Goal: Transaction & Acquisition: Purchase product/service

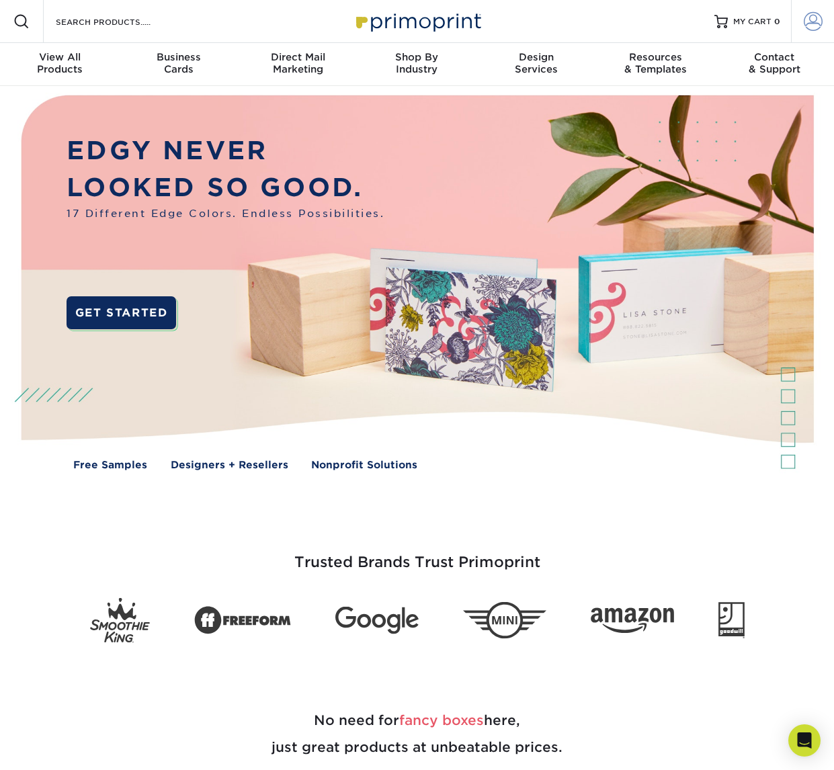
click at [817, 17] on span at bounding box center [812, 21] width 19 height 19
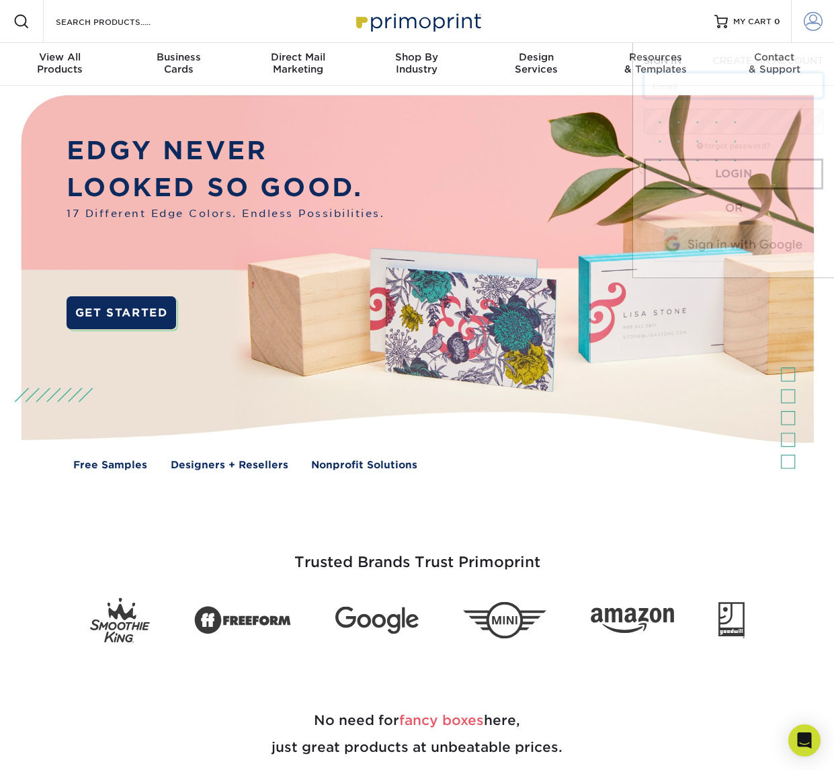
type input "[EMAIL_ADDRESS][DOMAIN_NAME]"
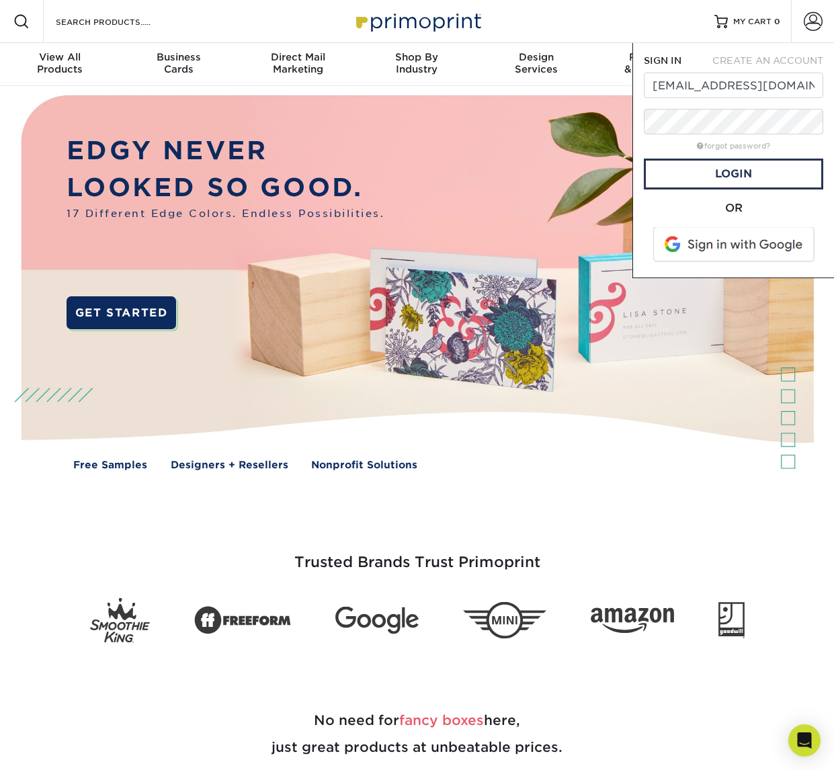
click at [742, 190] on form "SIGN IN CREATE AN ACCOUNT jelise@embee.media forgot password? All fields are re…" at bounding box center [733, 160] width 179 height 213
click at [742, 183] on link "Login" at bounding box center [733, 174] width 179 height 31
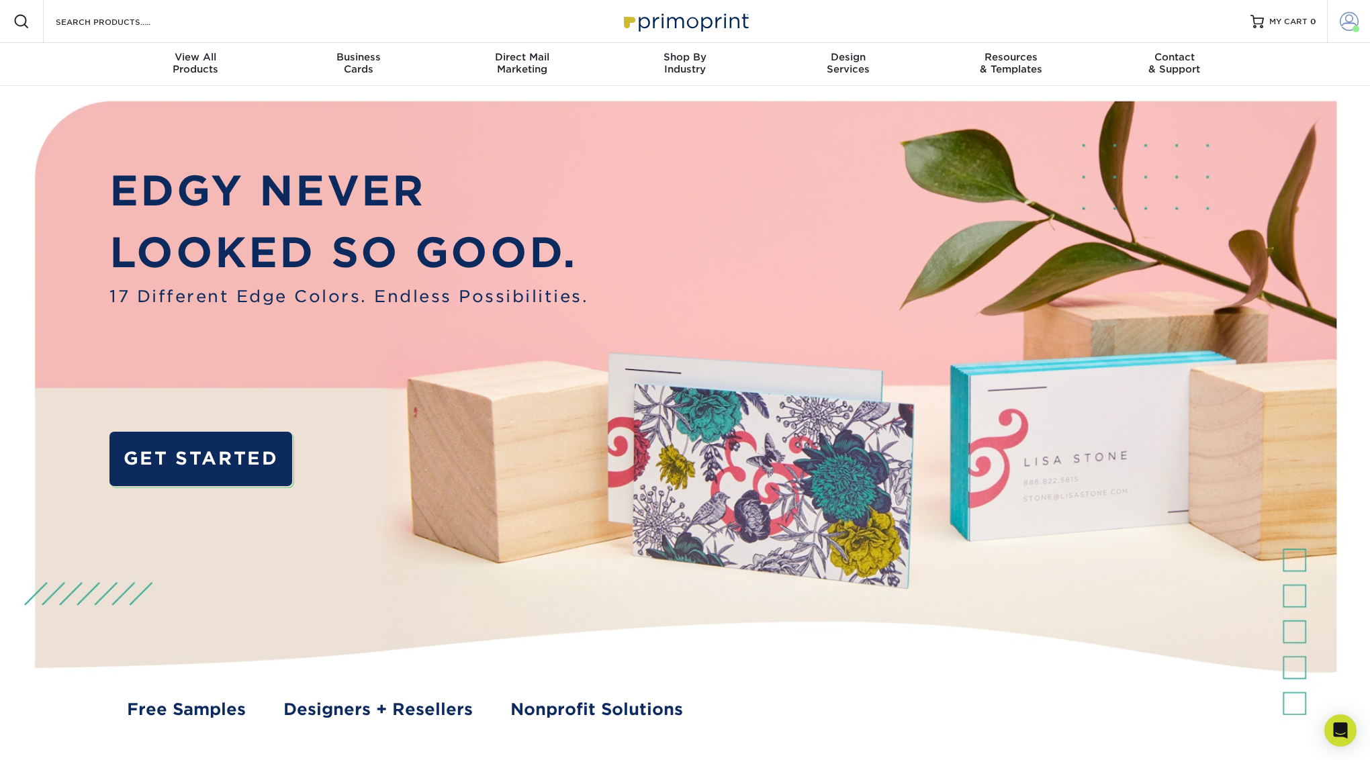
click at [833, 21] on span at bounding box center [1349, 21] width 19 height 19
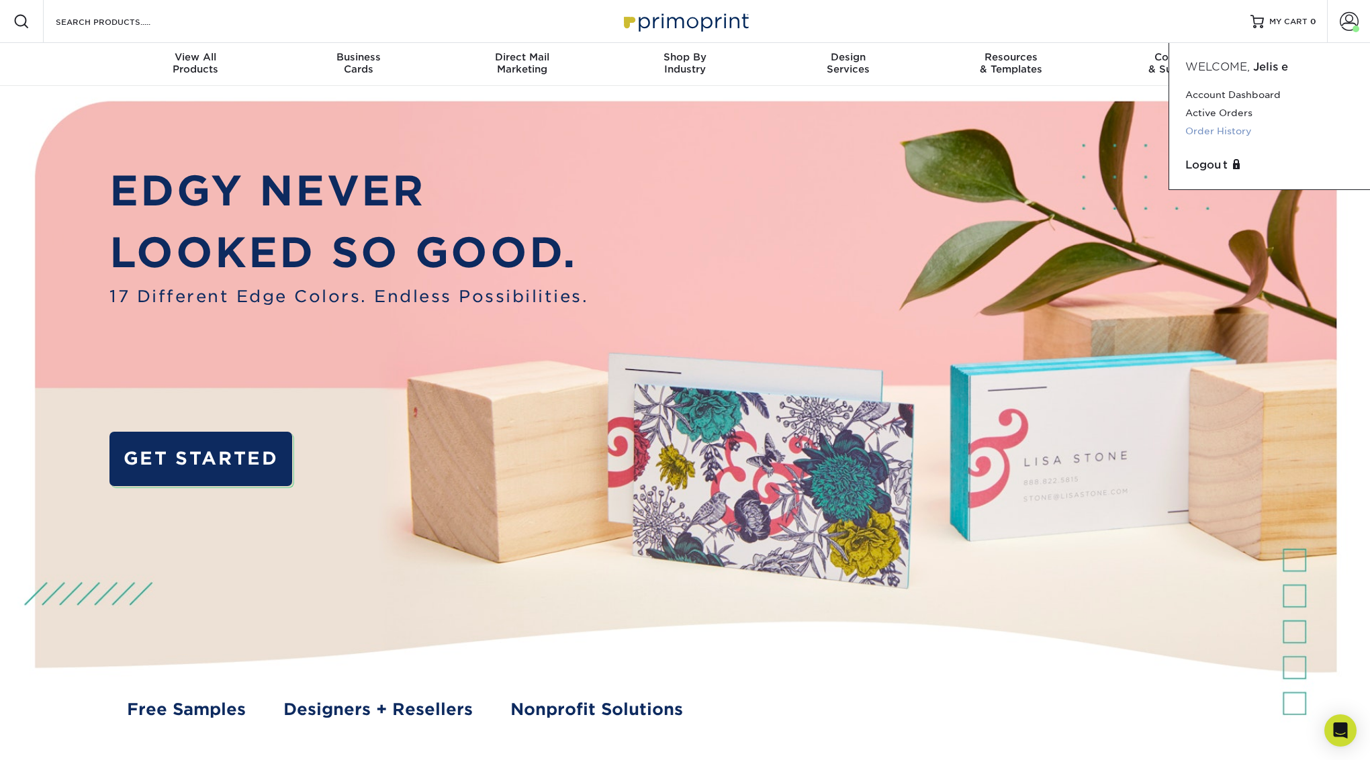
click at [833, 137] on link "Order History" at bounding box center [1270, 131] width 169 height 18
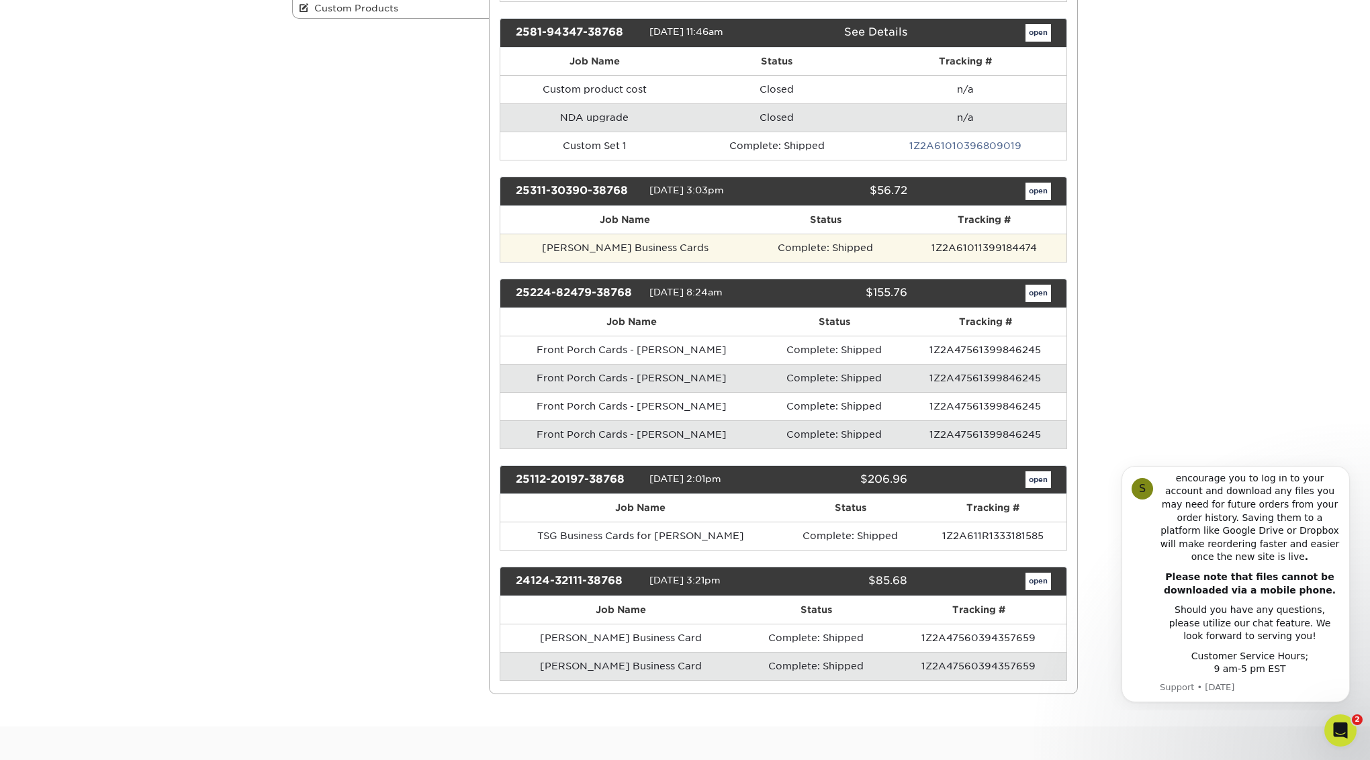
scroll to position [333, 0]
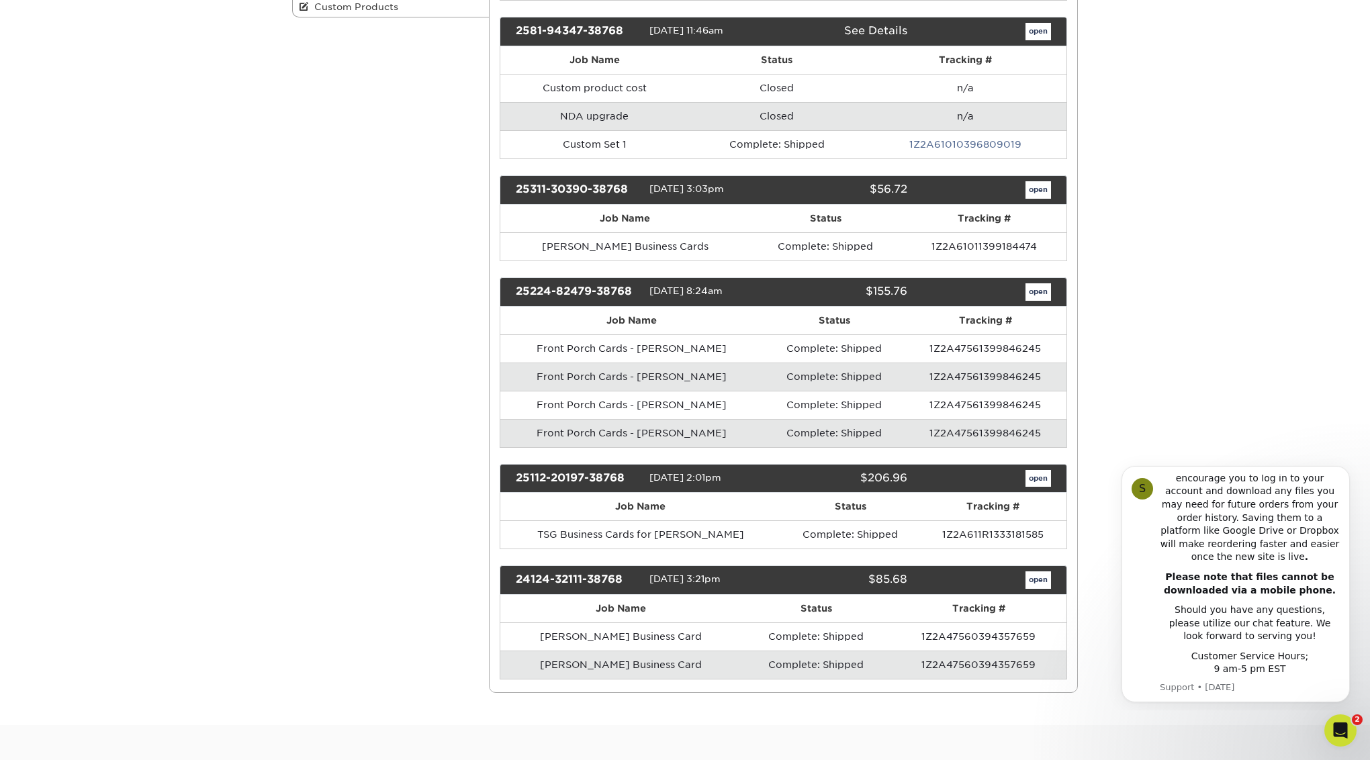
click at [728, 651] on td "Rex Elsass Business Card" at bounding box center [620, 665] width 241 height 28
click at [728, 651] on td "[PERSON_NAME] Business Card" at bounding box center [620, 665] width 241 height 28
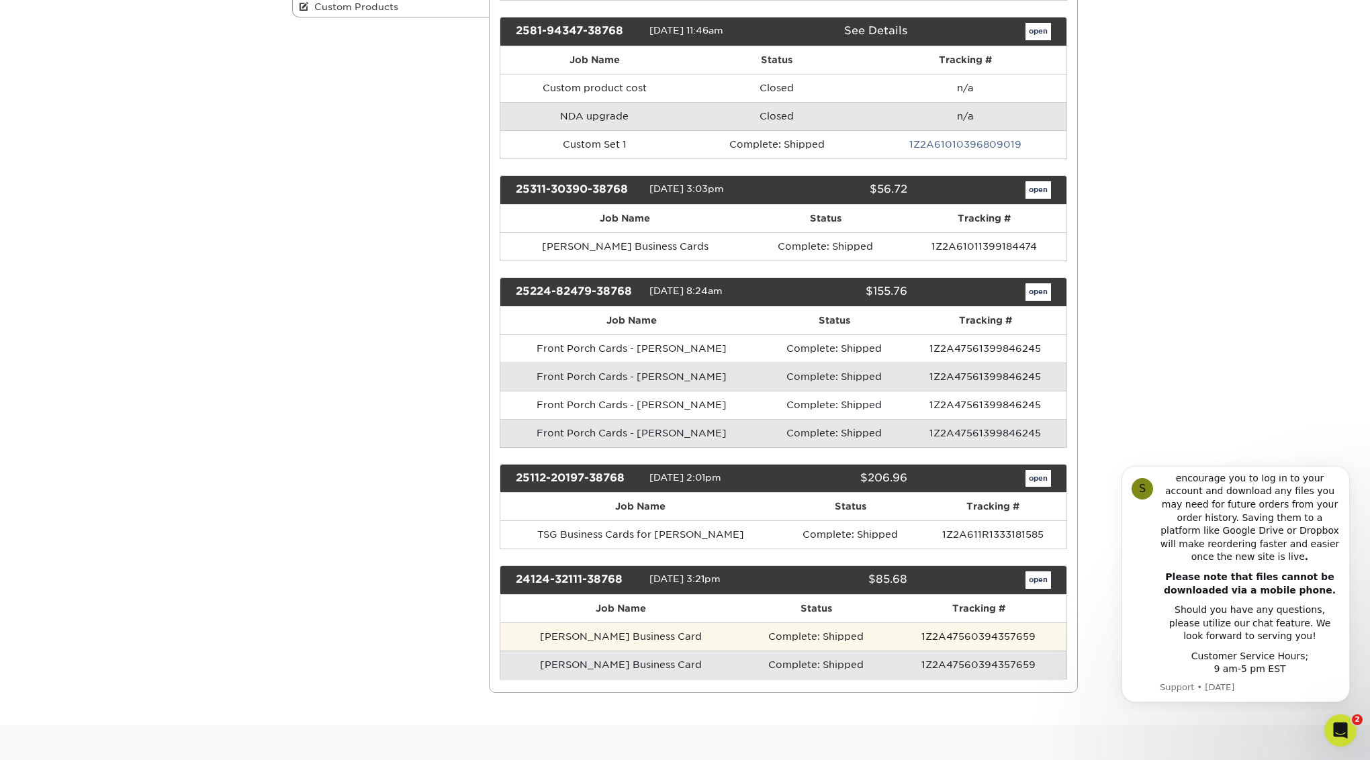
click at [836, 631] on td "Complete: Shipped" at bounding box center [817, 637] width 150 height 28
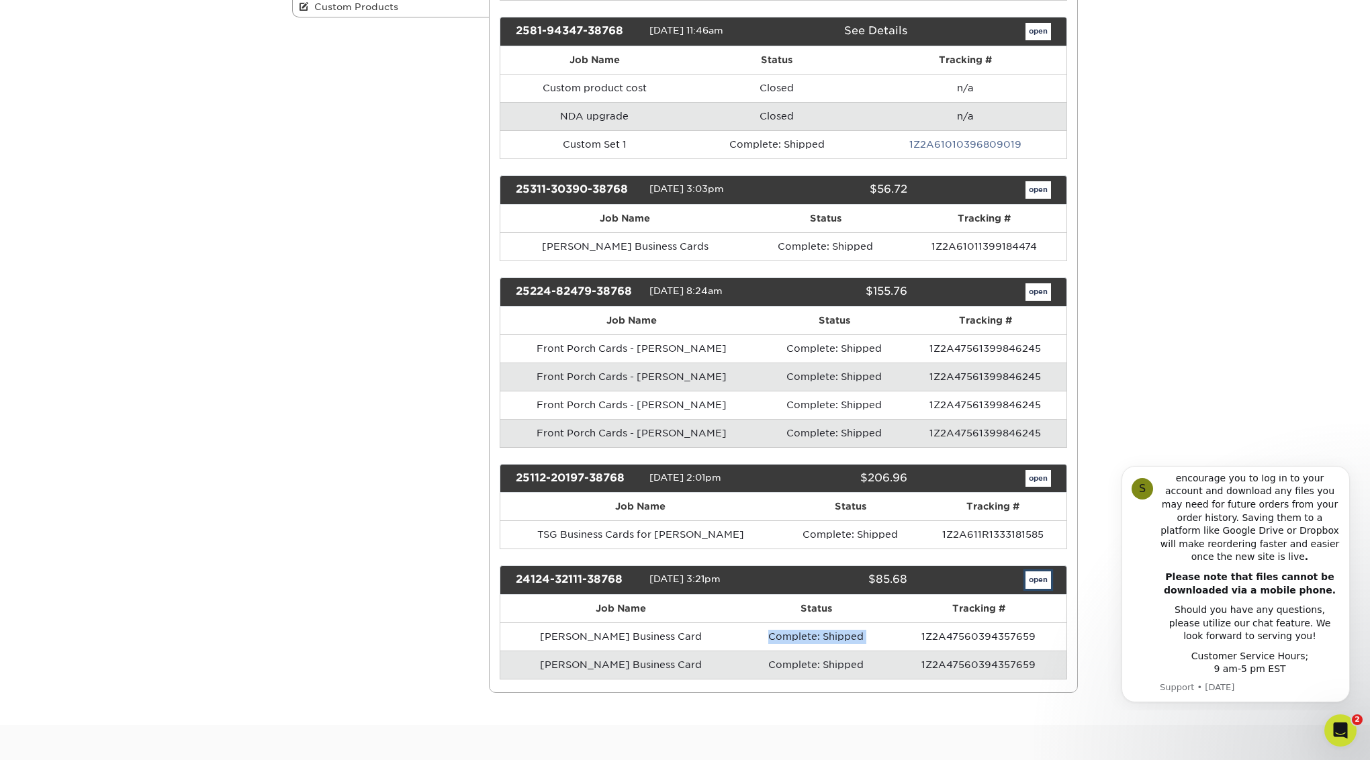
click at [1037, 572] on link "open" at bounding box center [1039, 580] width 26 height 17
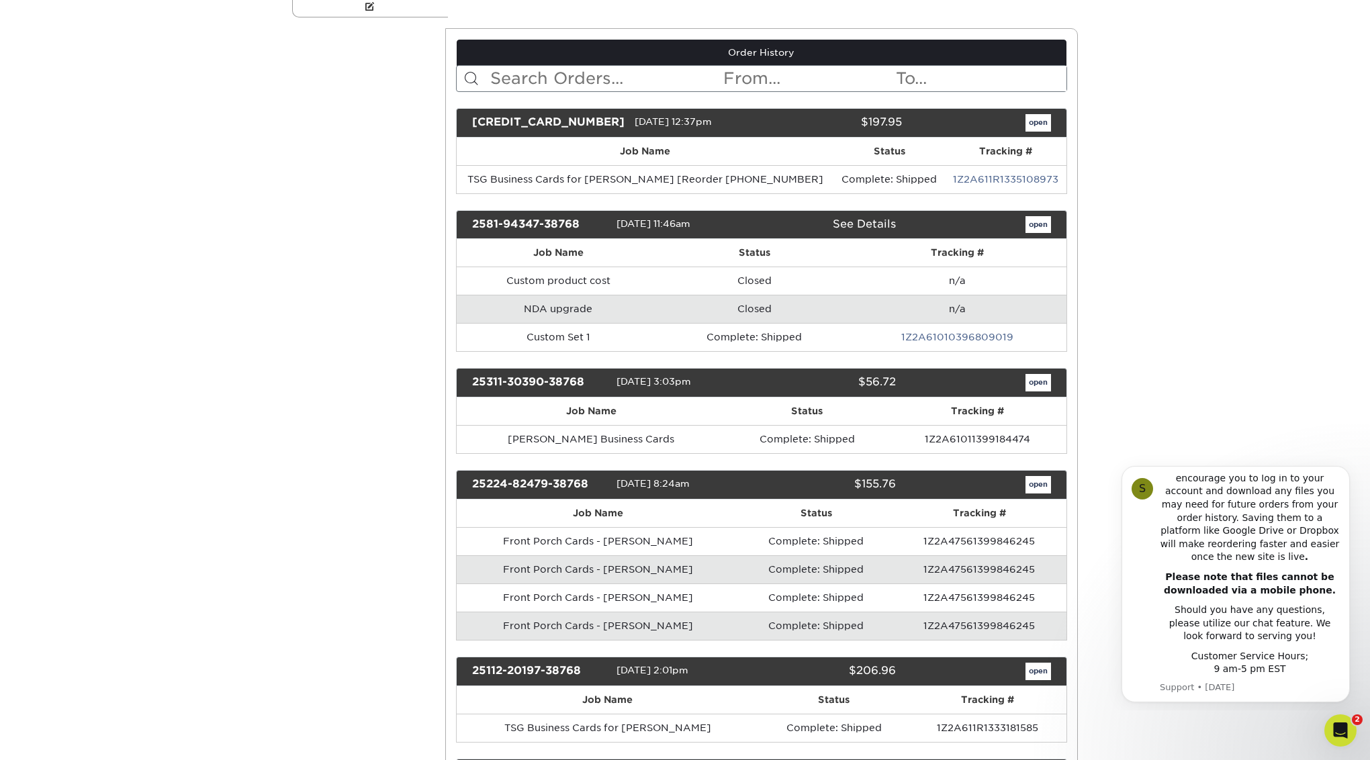
scroll to position [0, 0]
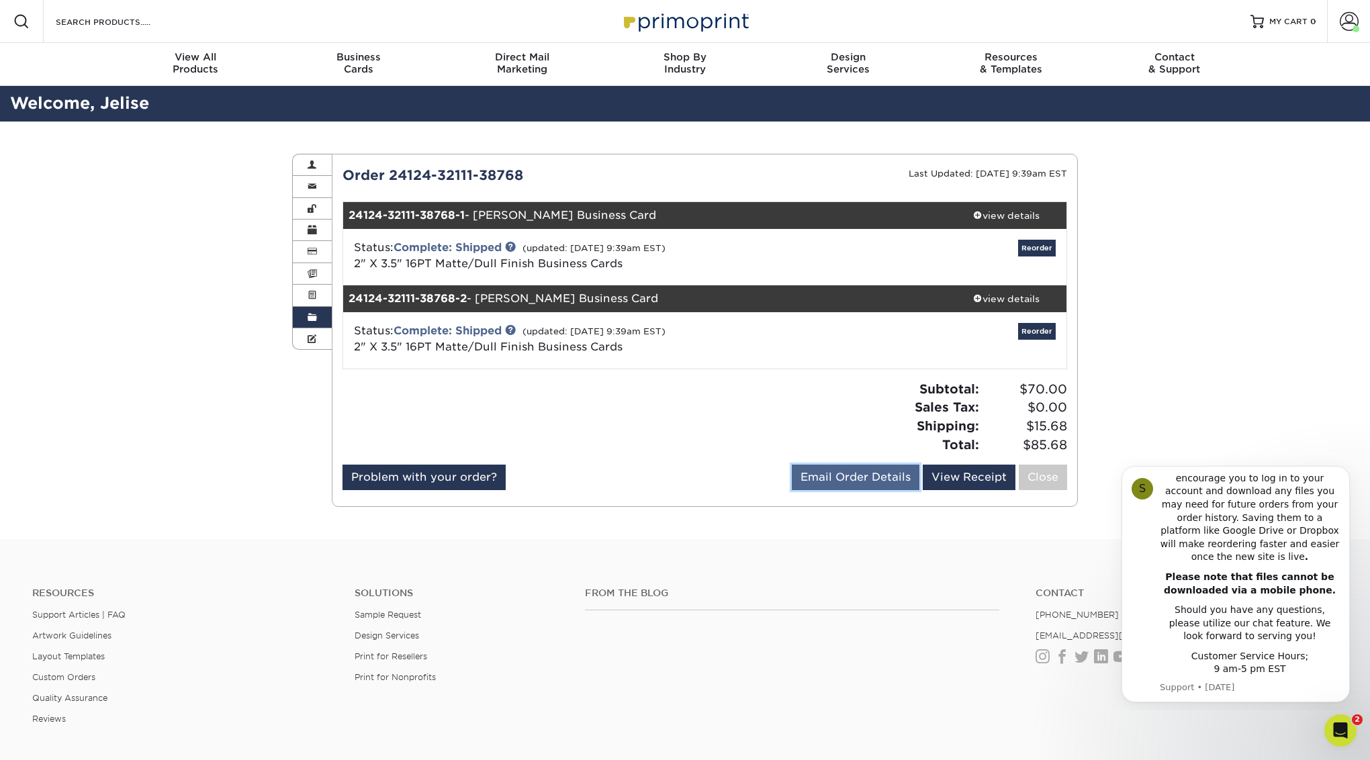
click at [884, 484] on link "Email Order Details" at bounding box center [856, 478] width 128 height 26
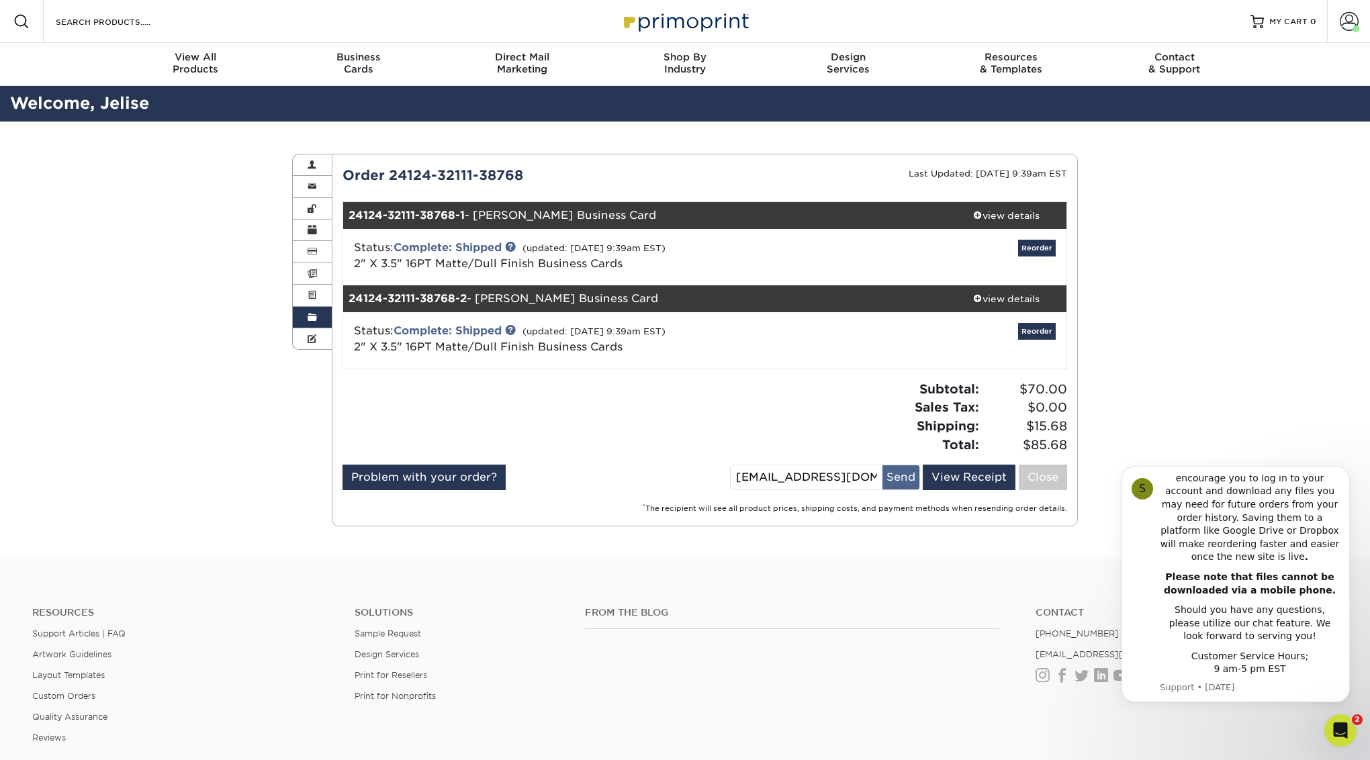
click at [900, 482] on button "Send" at bounding box center [901, 478] width 37 height 24
click at [317, 298] on link "Active Orders" at bounding box center [312, 295] width 39 height 21
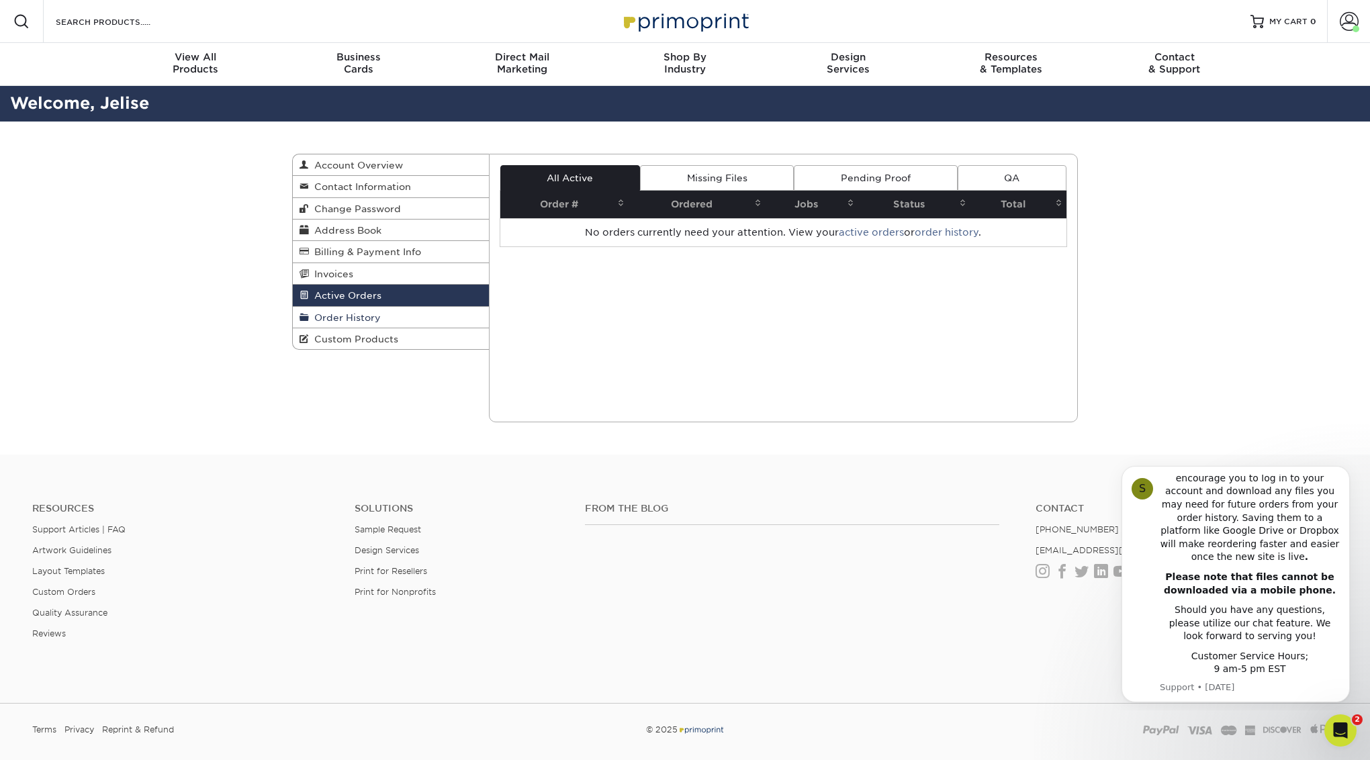
click at [341, 317] on span "Order History" at bounding box center [345, 317] width 72 height 11
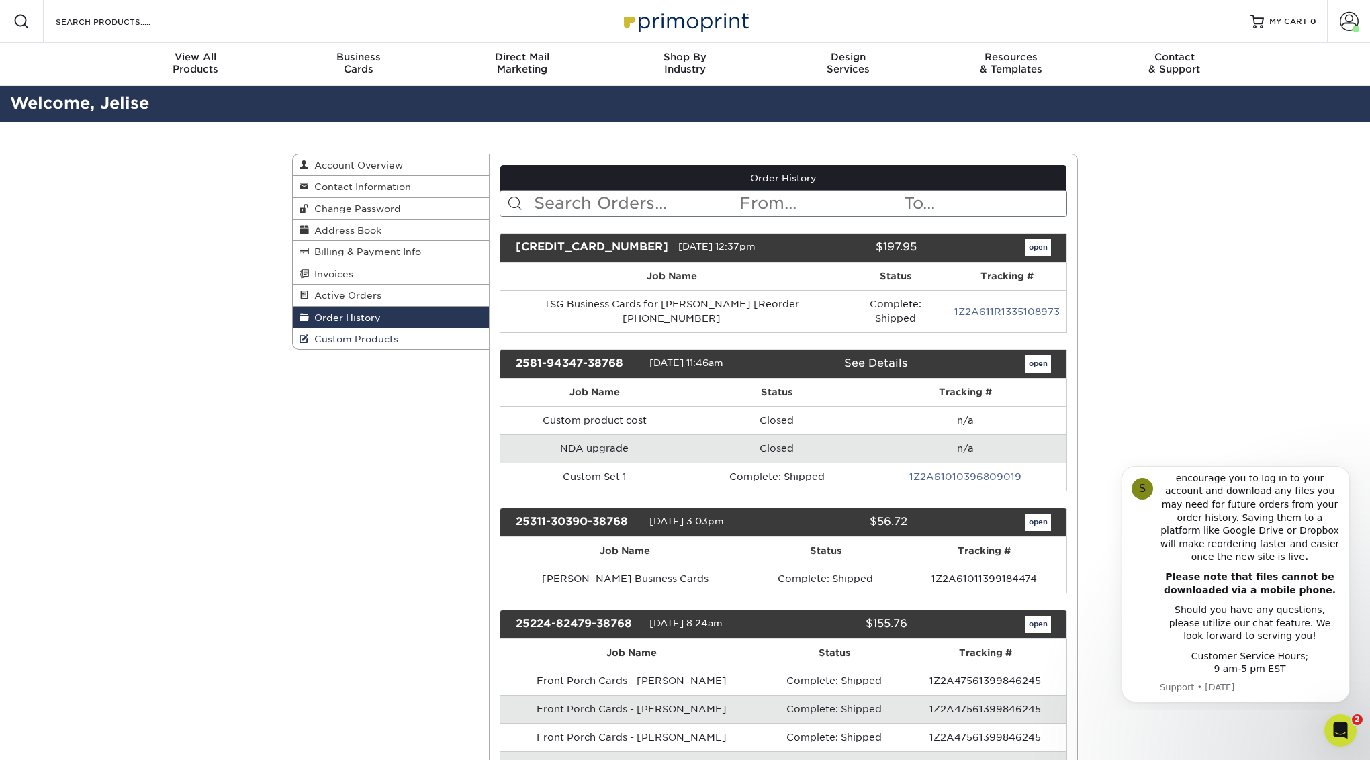
click at [388, 345] on span "Custom Products" at bounding box center [353, 339] width 89 height 11
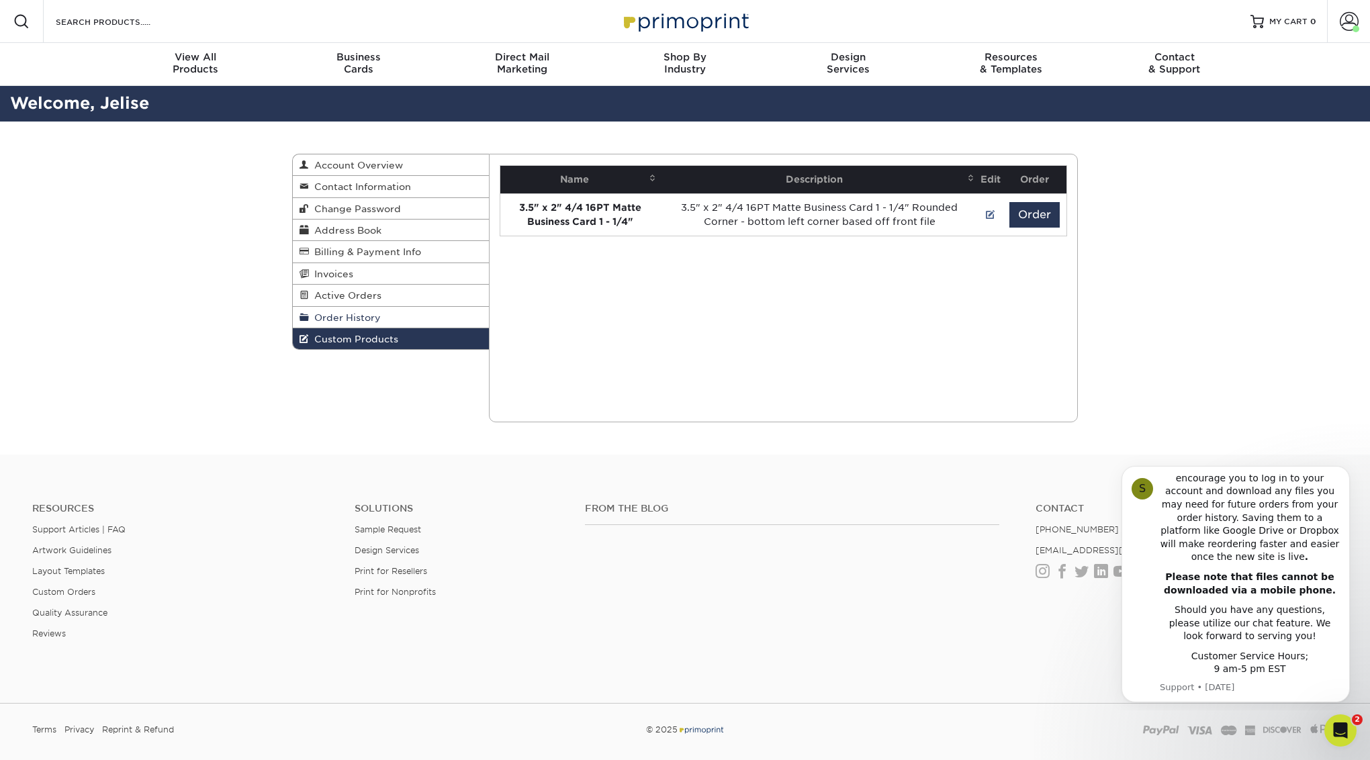
click at [379, 322] on span "Order History" at bounding box center [345, 317] width 72 height 11
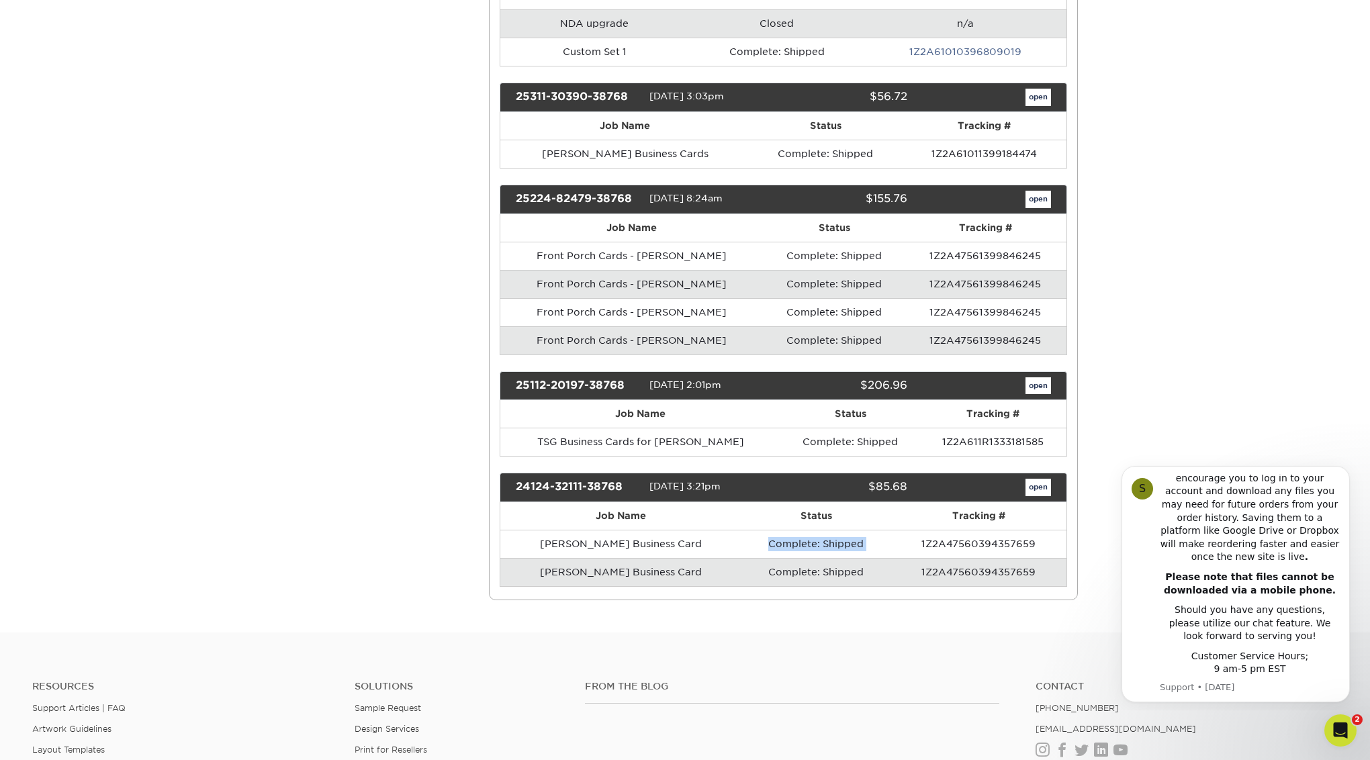
scroll to position [427, 0]
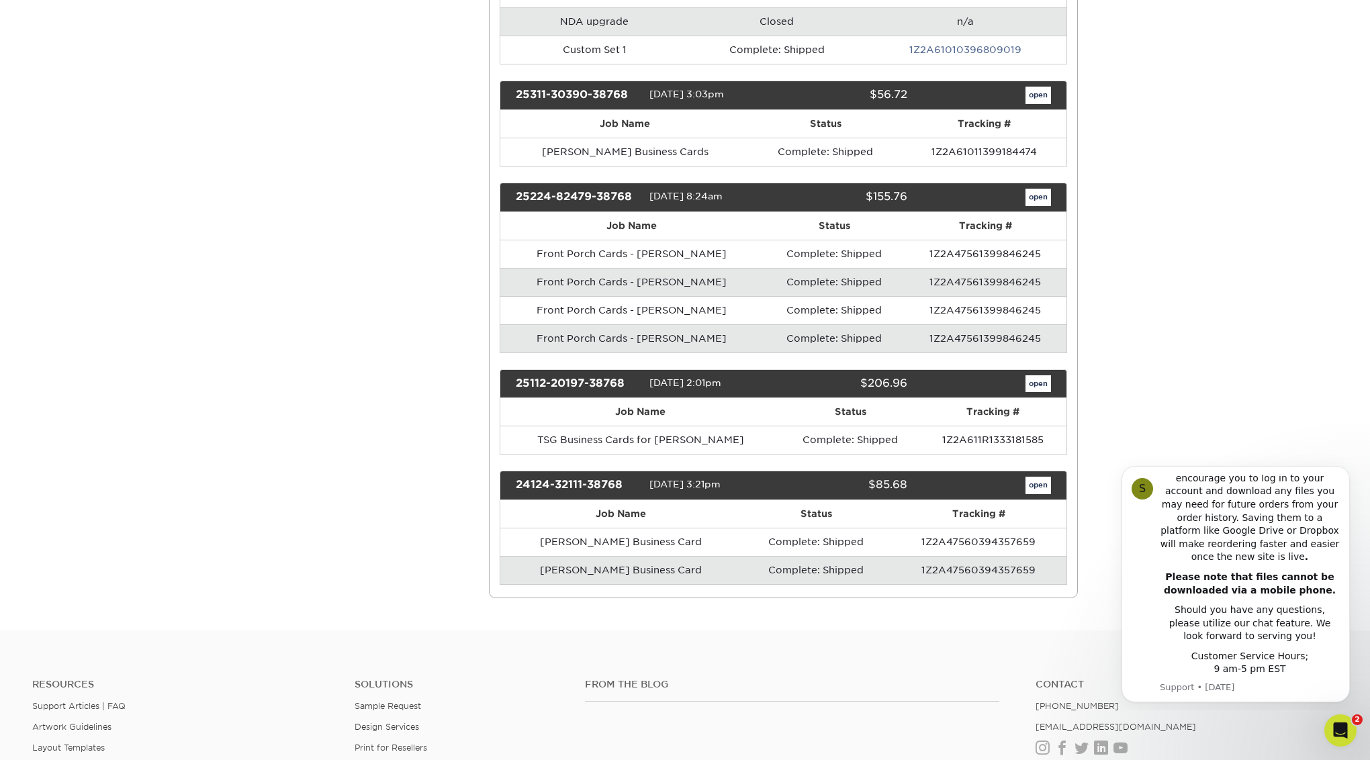
click at [726, 505] on th "Job Name" at bounding box center [620, 514] width 241 height 28
click at [865, 477] on div "$85.68" at bounding box center [845, 485] width 144 height 17
click at [1044, 477] on link "open" at bounding box center [1039, 485] width 26 height 17
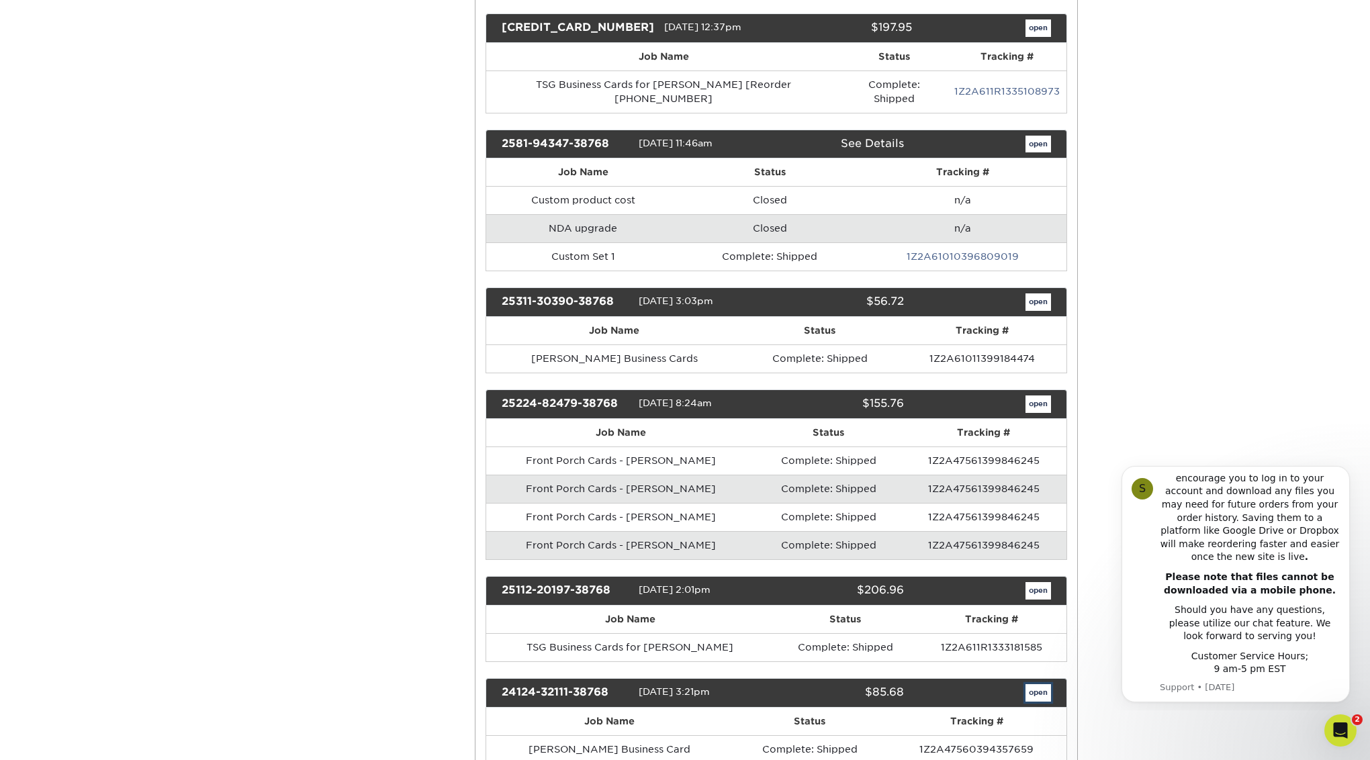
scroll to position [0, 0]
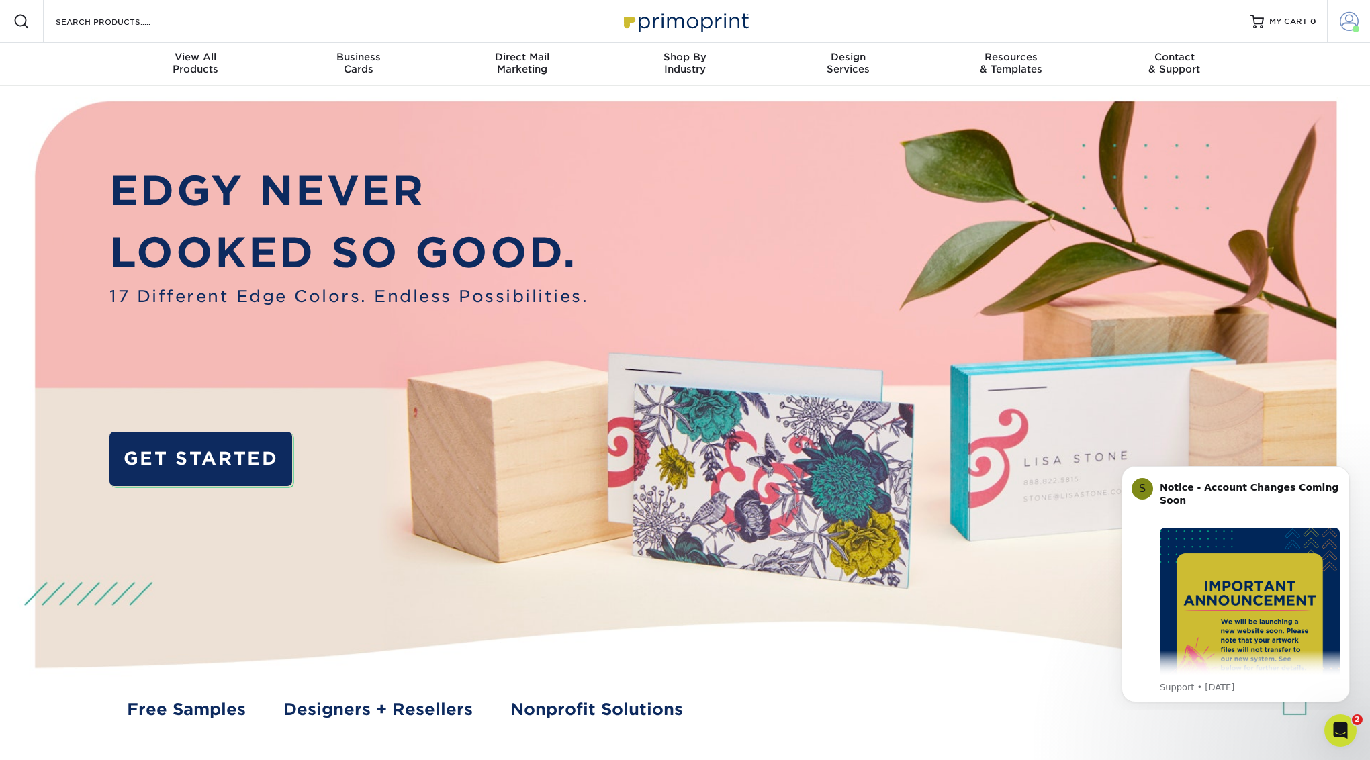
click at [1345, 30] on span at bounding box center [1349, 21] width 19 height 19
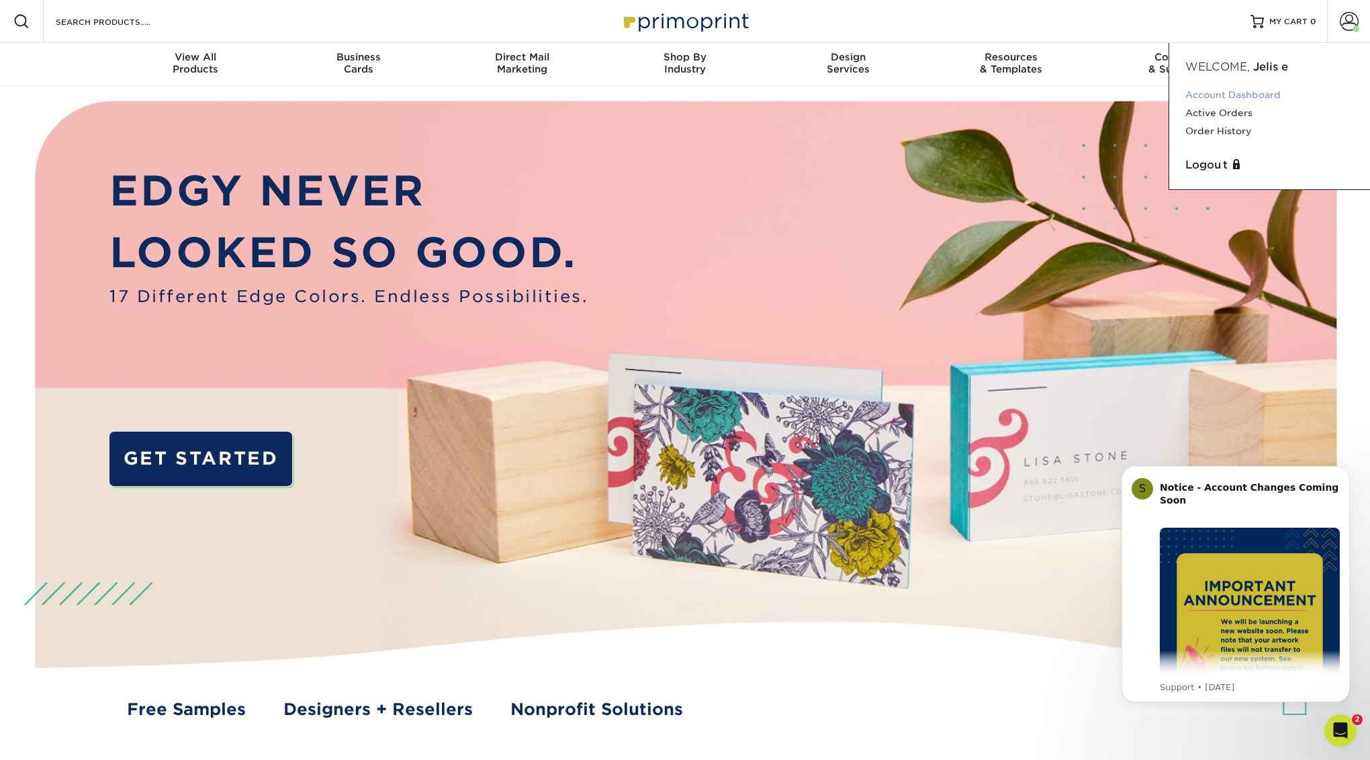
click at [1264, 96] on link "Account Dashboard" at bounding box center [1270, 95] width 169 height 18
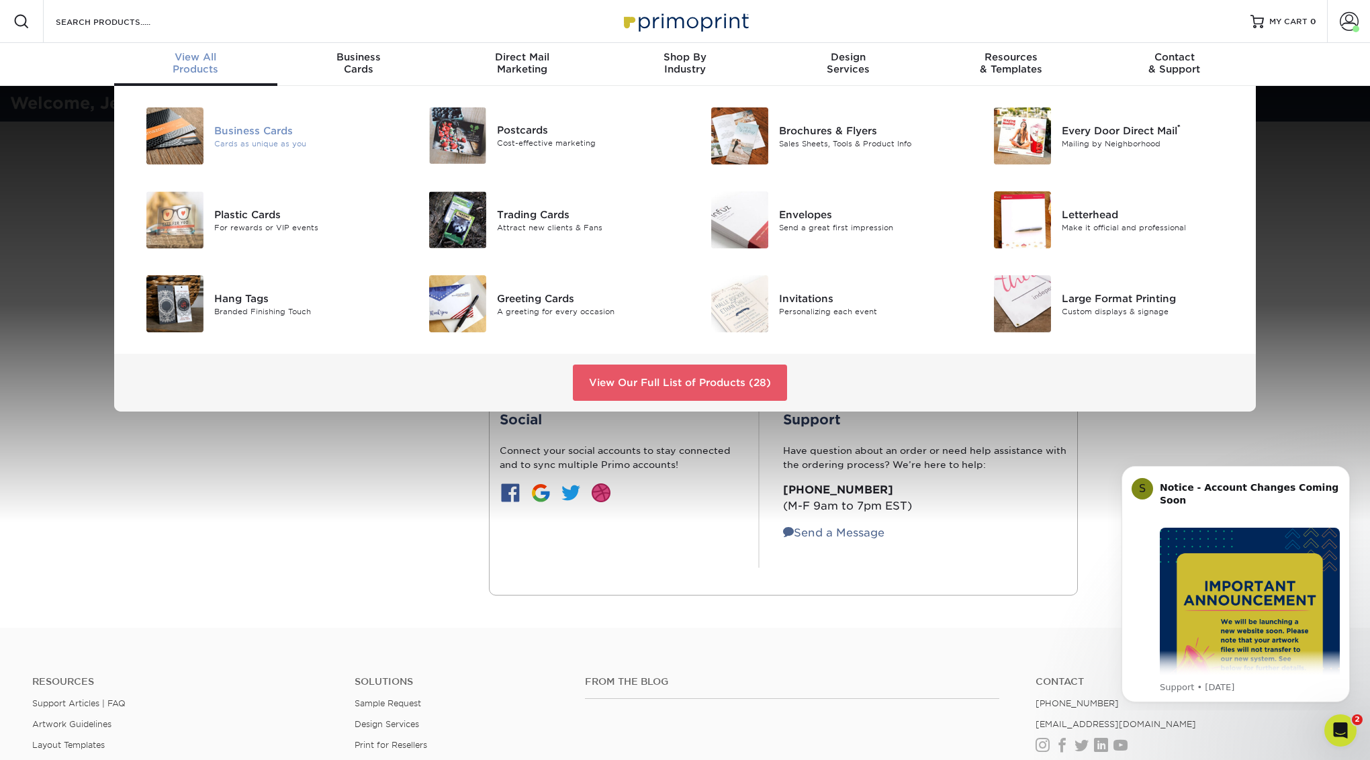
click at [247, 138] on div "Cards as unique as you" at bounding box center [303, 143] width 178 height 11
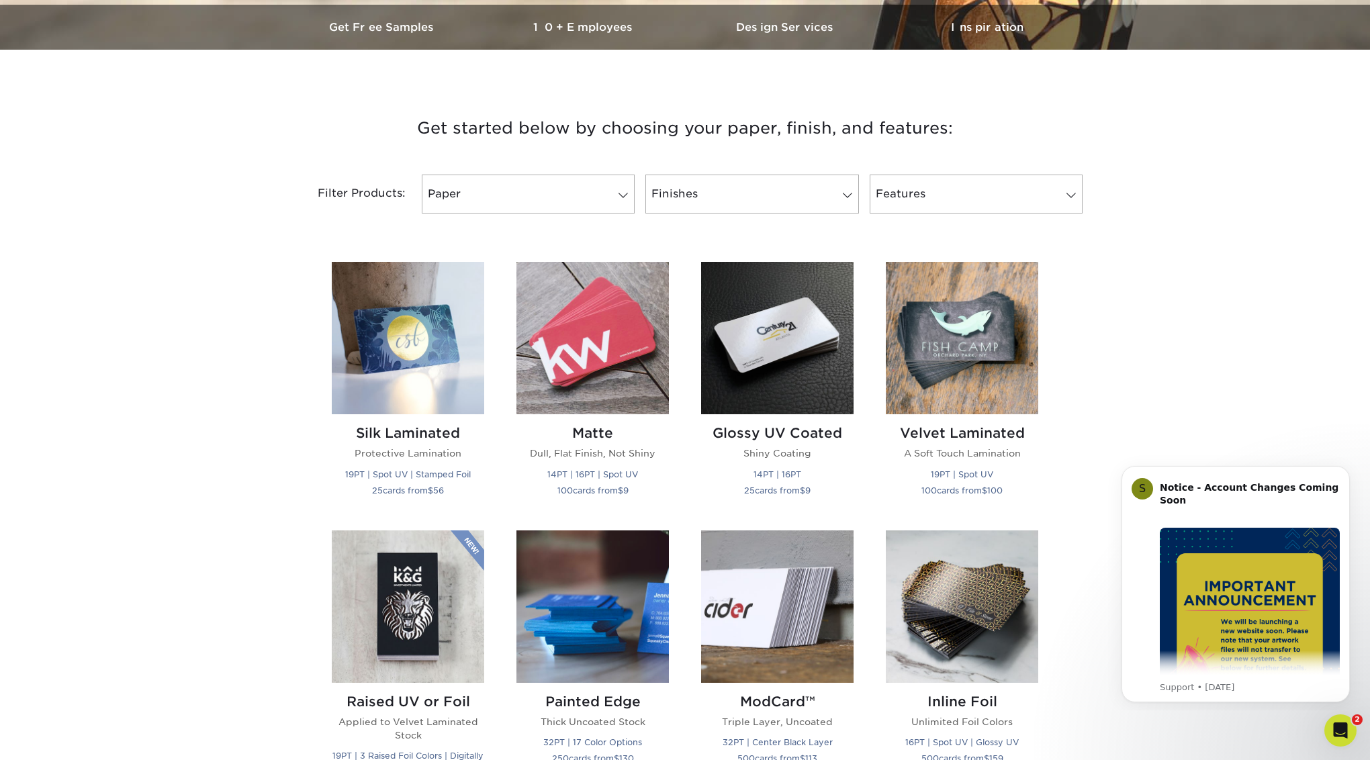
scroll to position [417, 0]
click at [633, 294] on img at bounding box center [593, 339] width 152 height 152
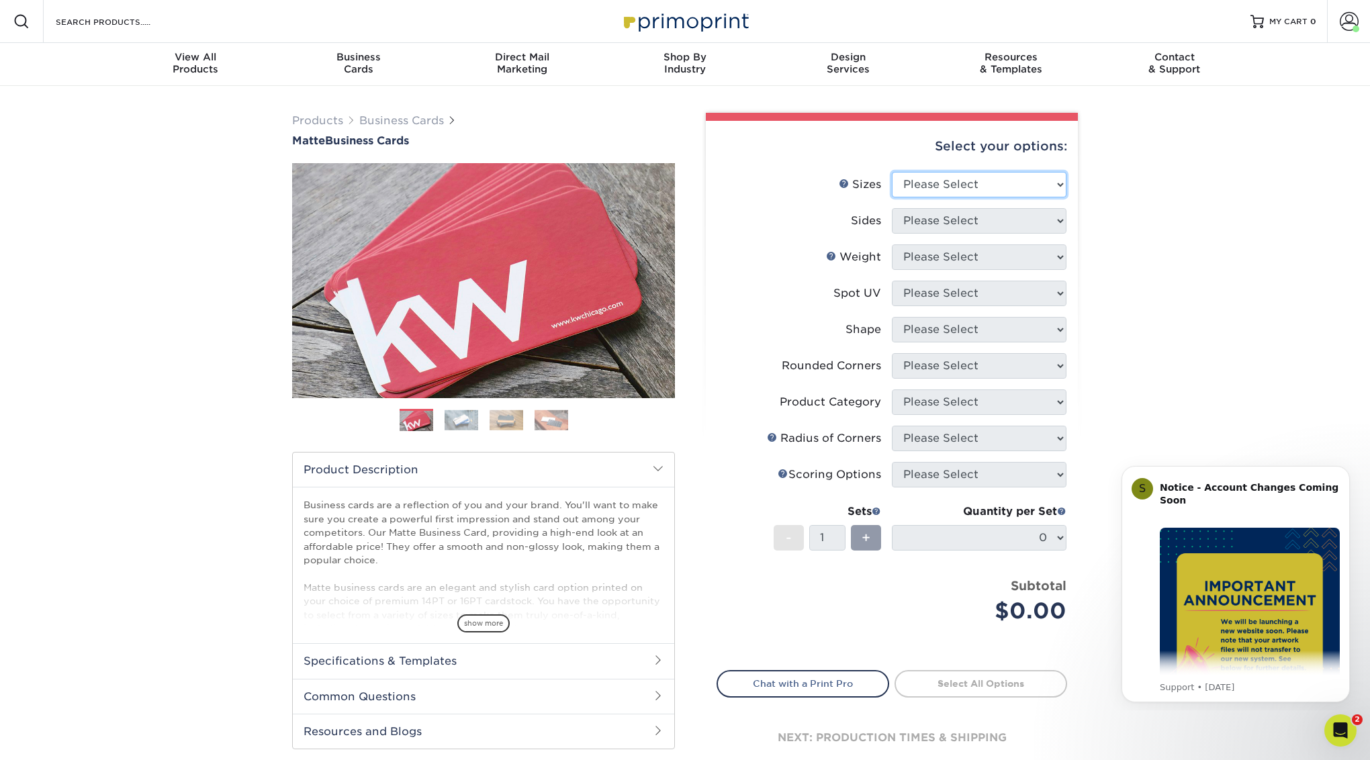
click at [1035, 177] on select "Please Select 1.5" x 3.5" - Mini 1.75" x 3.5" - Mini 2" x 2" - Square 2" x 3" -…" at bounding box center [979, 185] width 175 height 26
click at [994, 187] on select "Please Select 1.5" x 3.5" - Mini 1.75" x 3.5" - Mini 2" x 2" - Square 2" x 3" -…" at bounding box center [979, 185] width 175 height 26
click at [1027, 180] on select "Please Select 1.5" x 3.5" - Mini 1.75" x 3.5" - Mini 2" x 2" - Square 2" x 3" -…" at bounding box center [979, 185] width 175 height 26
select select "2.00x3.50"
click at [892, 172] on select "Please Select 1.5" x 3.5" - Mini 1.75" x 3.5" - Mini 2" x 2" - Square 2" x 3" -…" at bounding box center [979, 185] width 175 height 26
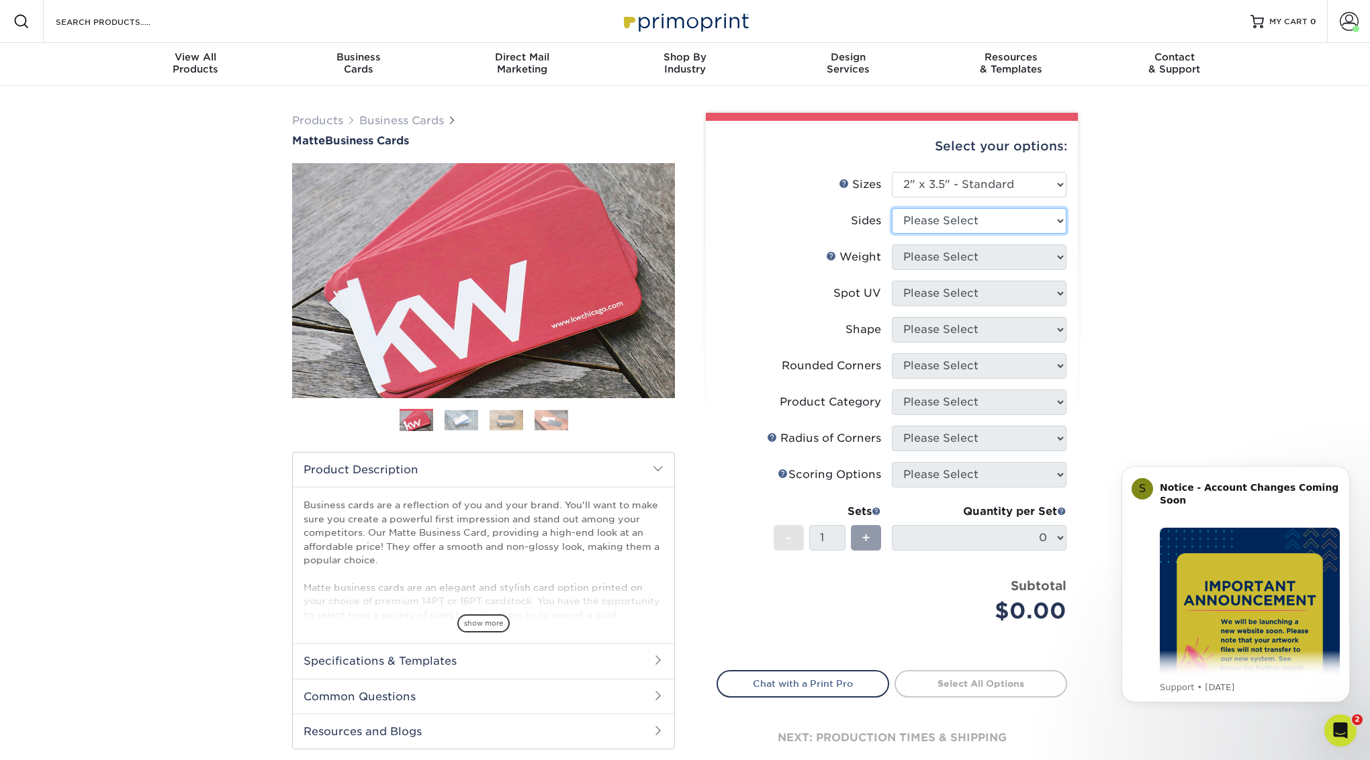
click at [1026, 223] on select "Please Select Print Both Sides Print Front Only" at bounding box center [979, 221] width 175 height 26
select select "13abbda7-1d64-4f25-8bb2-c179b224825d"
click at [892, 208] on select "Please Select Print Both Sides Print Front Only" at bounding box center [979, 221] width 175 height 26
click at [1010, 253] on select "Please Select 16PT 14PT" at bounding box center [979, 258] width 175 height 26
select select "16PT"
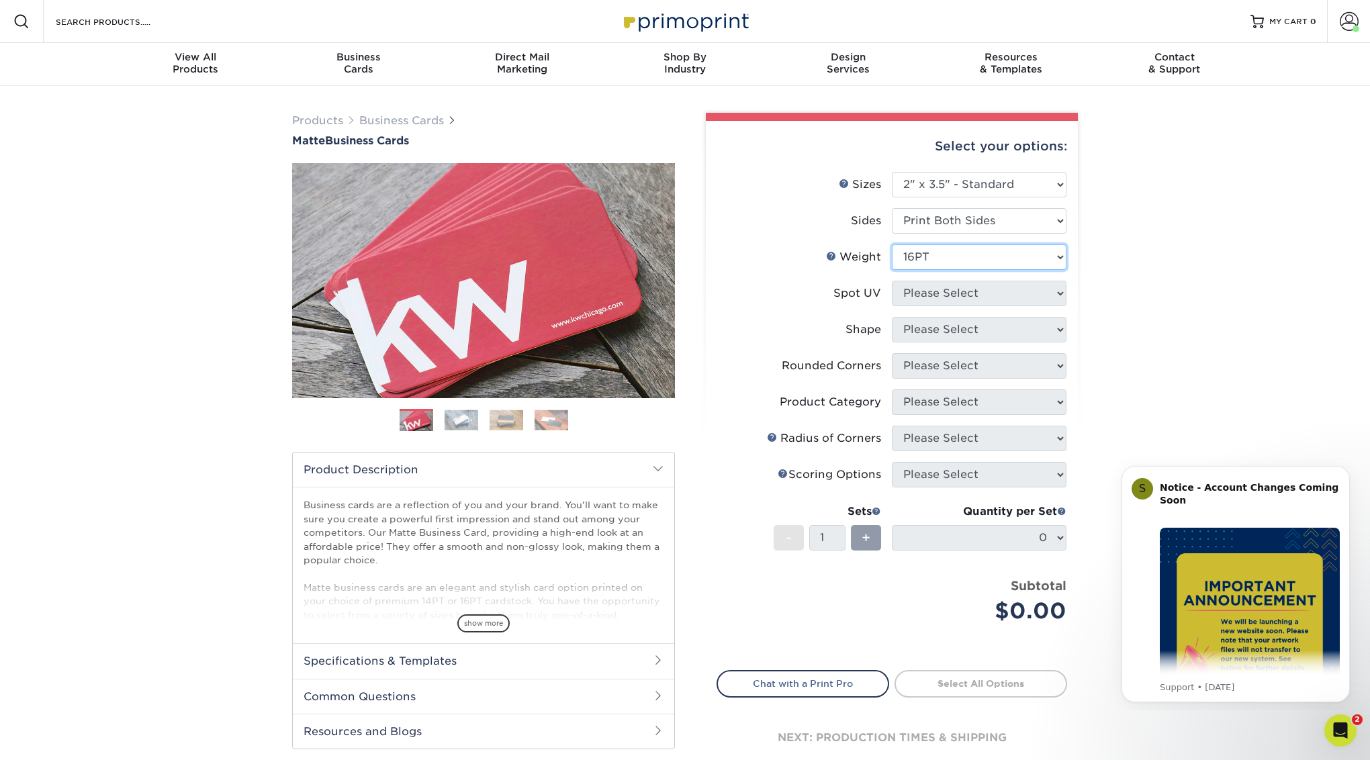
click at [892, 245] on select "Please Select 16PT 14PT" at bounding box center [979, 258] width 175 height 26
click at [990, 292] on select "Please Select No Spot UV Front and Back (Both Sides) Front Only Back Only" at bounding box center [979, 294] width 175 height 26
select select "3"
click at [892, 281] on select "Please Select No Spot UV Front and Back (Both Sides) Front Only Back Only" at bounding box center [979, 294] width 175 height 26
click at [0, 0] on select at bounding box center [0, 0] width 0 height 0
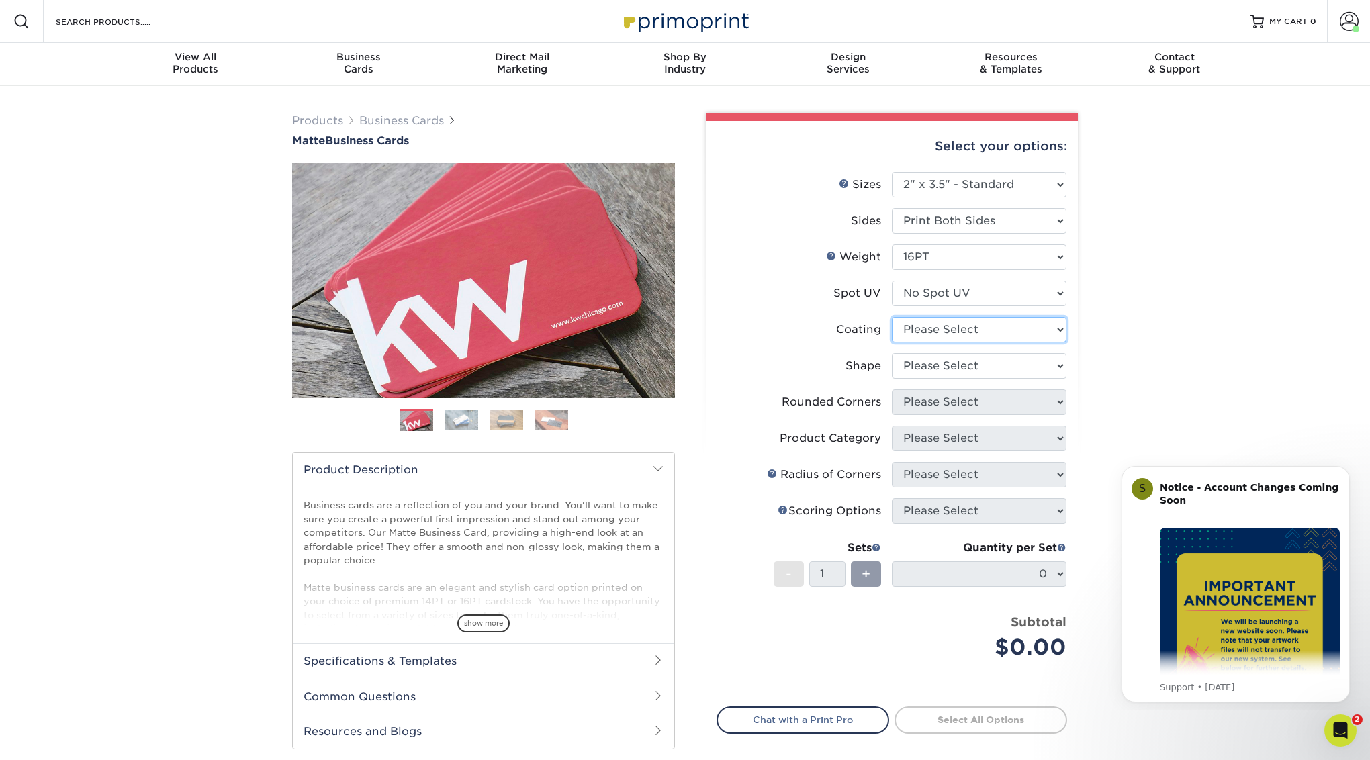
select select "121bb7b5-3b4d-429f-bd8d-bbf80e953313"
click at [892, 317] on select at bounding box center [979, 330] width 175 height 26
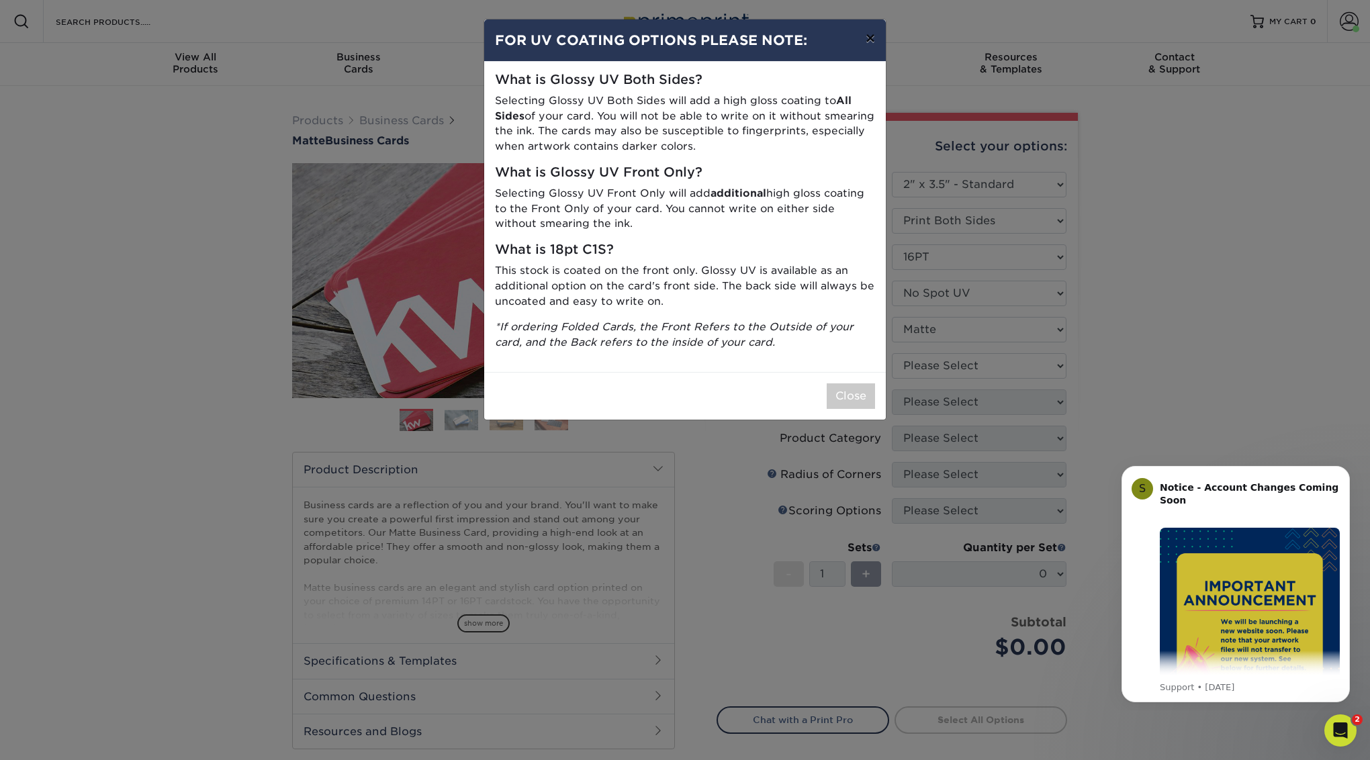
click at [866, 42] on button "×" at bounding box center [870, 38] width 31 height 38
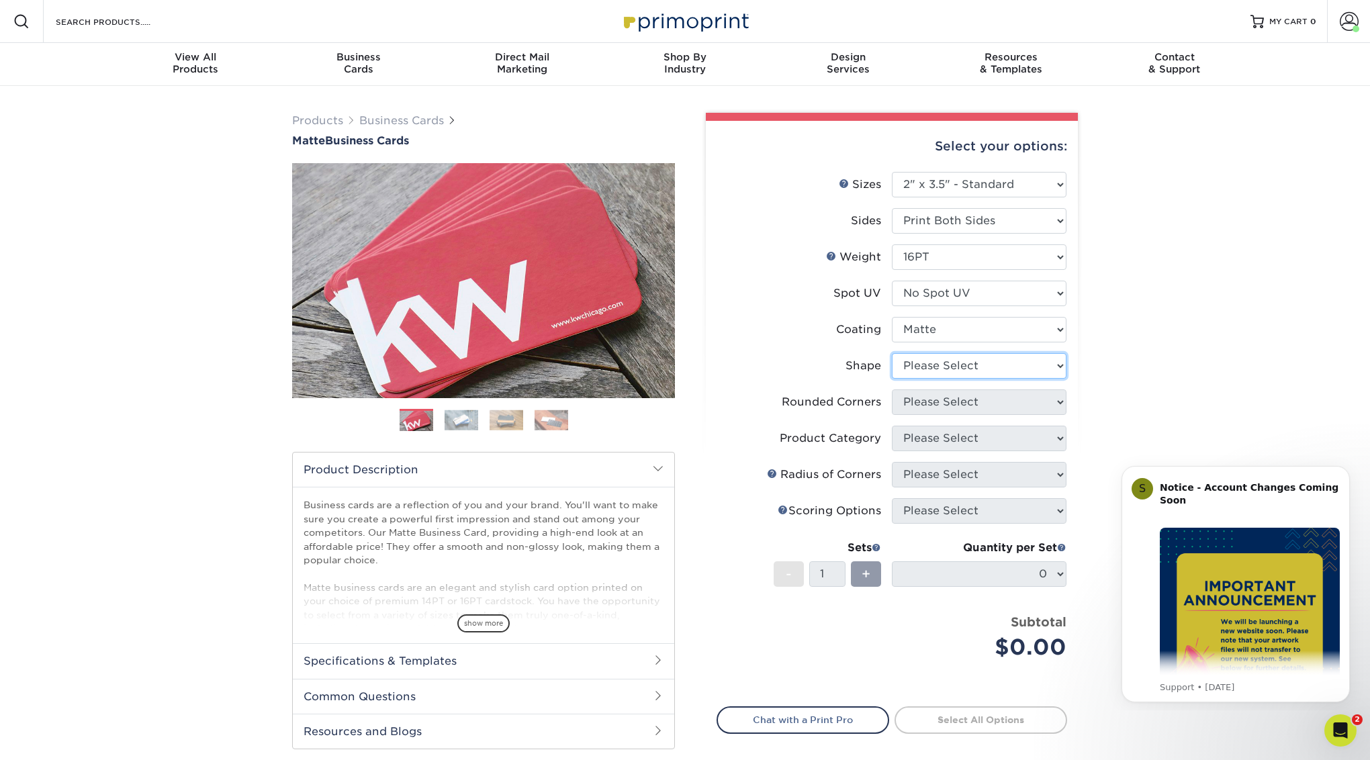
click at [985, 361] on select "Please Select Standard Oval" at bounding box center [979, 366] width 175 height 26
select select "standard"
click at [892, 353] on select "Please Select Standard Oval" at bounding box center [979, 366] width 175 height 26
click at [990, 396] on select "Please Select Yes - Round 2 Corners Yes - Round 4 Corners No" at bounding box center [979, 403] width 175 height 26
select select "0"
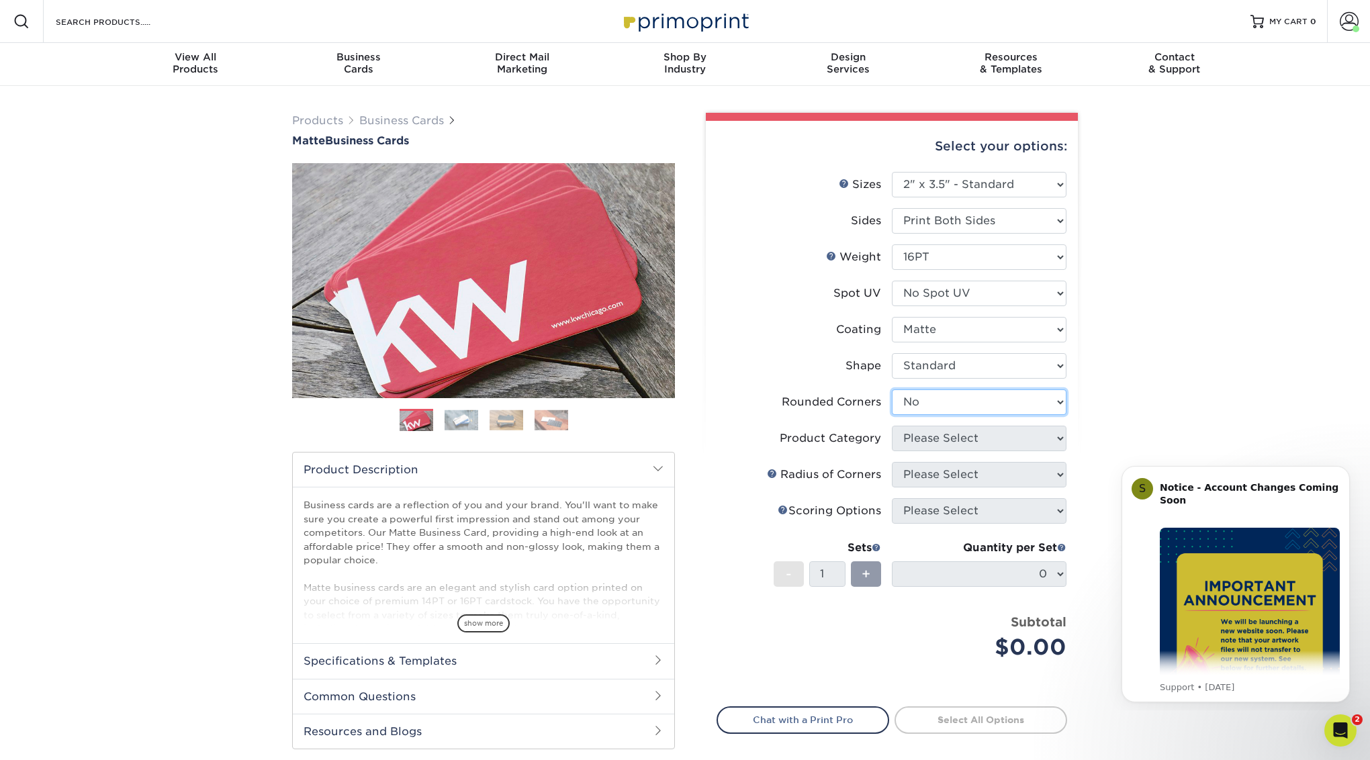
click at [892, 390] on select "Please Select Yes - Round 2 Corners Yes - Round 4 Corners No" at bounding box center [979, 403] width 175 height 26
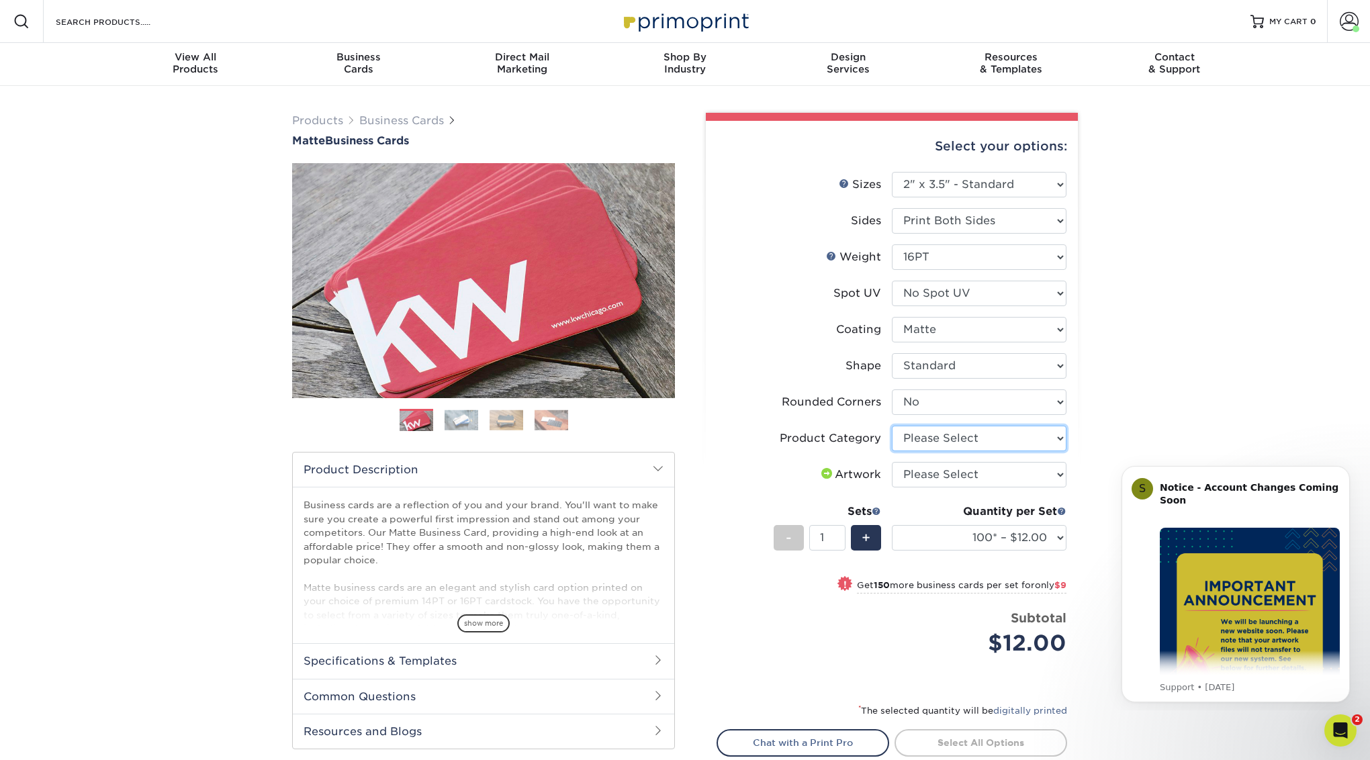
click at [984, 445] on select "Please Select Business Cards" at bounding box center [979, 439] width 175 height 26
select select "3b5148f1-0588-4f88-a218-97bcfdce65c1"
click at [892, 426] on select "Please Select Business Cards" at bounding box center [979, 439] width 175 height 26
click at [983, 474] on select "Please Select I will upload files I need a design - $100" at bounding box center [979, 475] width 175 height 26
select select "upload"
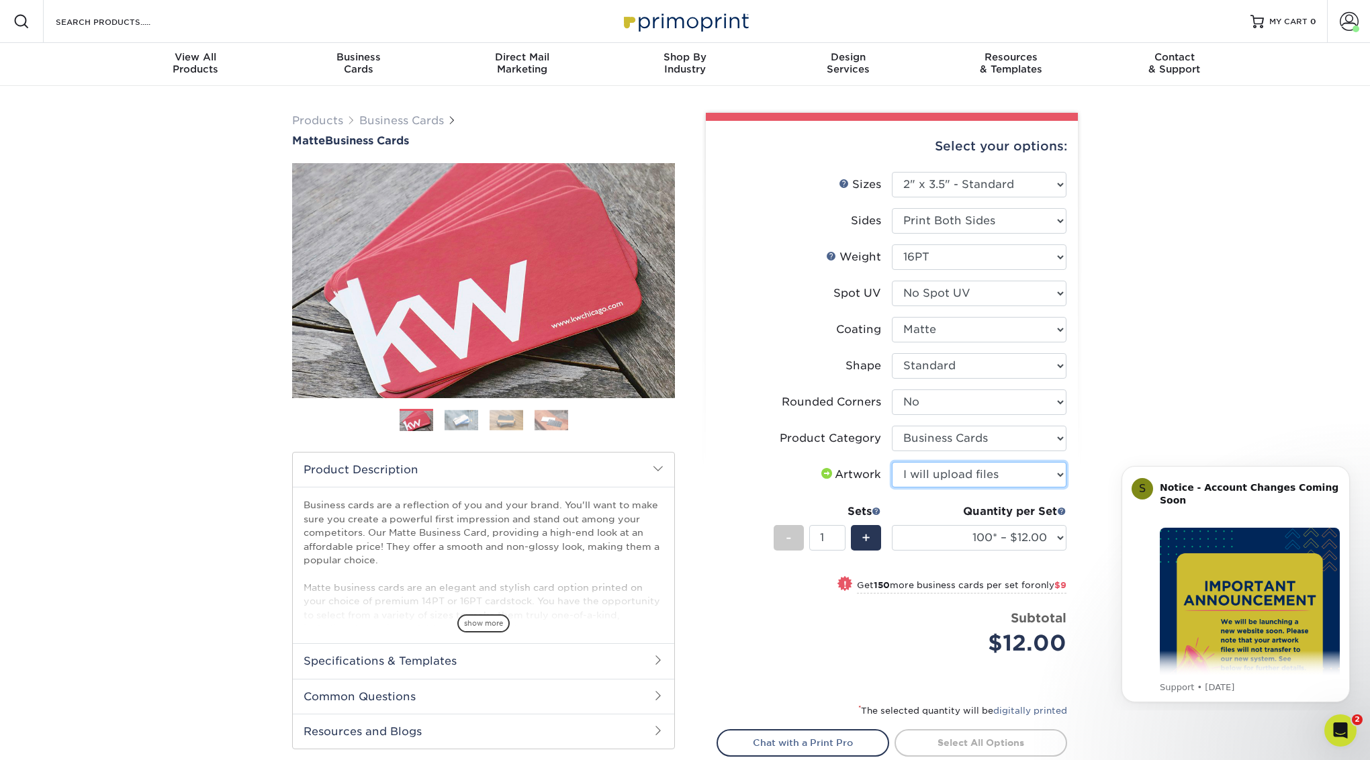
click at [892, 462] on select "Please Select I will upload files I need a design - $100" at bounding box center [979, 475] width 175 height 26
